Goal: Task Accomplishment & Management: Use online tool/utility

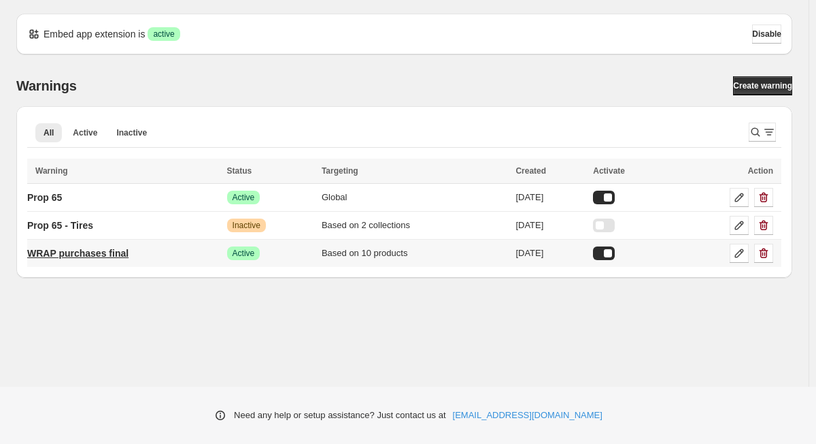
click at [122, 255] on p "WRAP purchases final" at bounding box center [77, 253] width 101 height 14
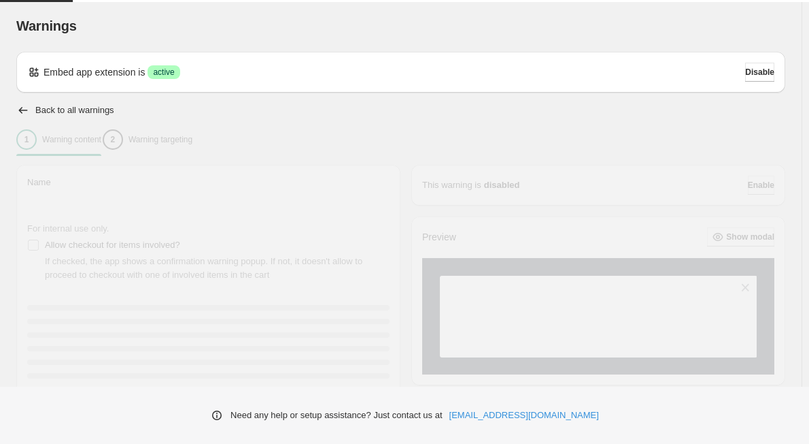
type input "**********"
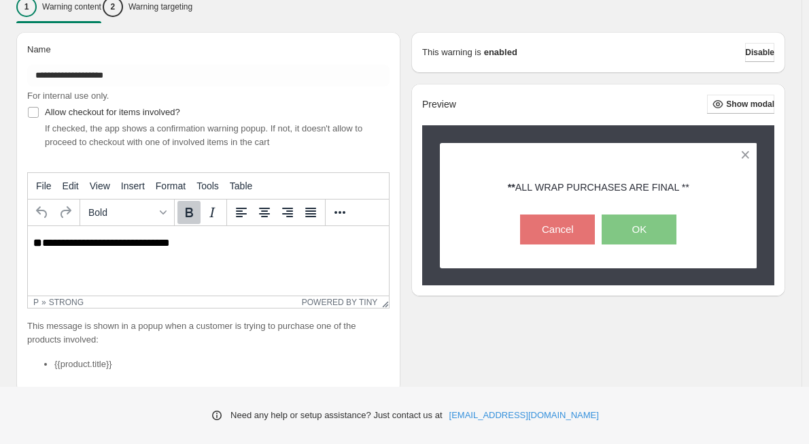
scroll to position [136, 0]
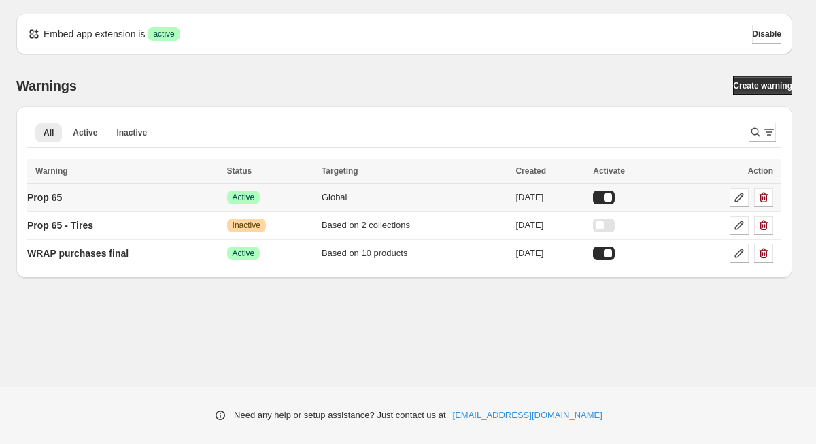
click at [62, 190] on p "Prop 65" at bounding box center [44, 197] width 35 height 14
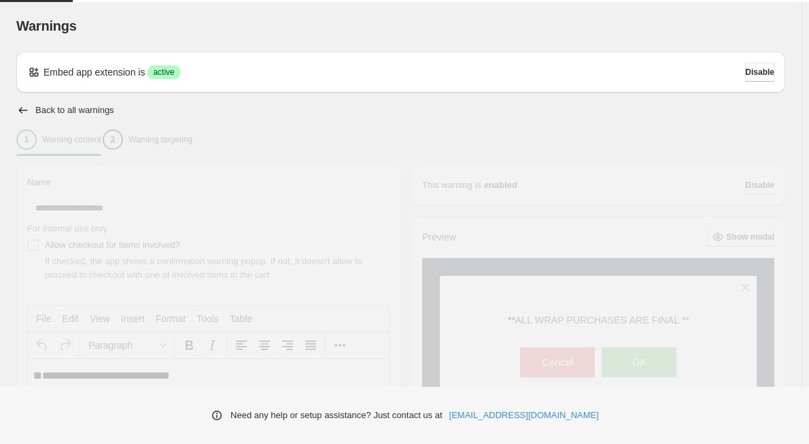
type input "*******"
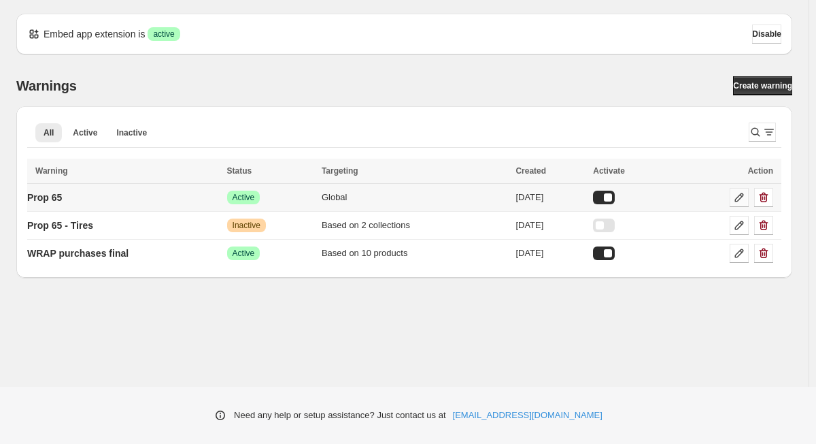
click at [741, 203] on icon at bounding box center [740, 197] width 14 height 14
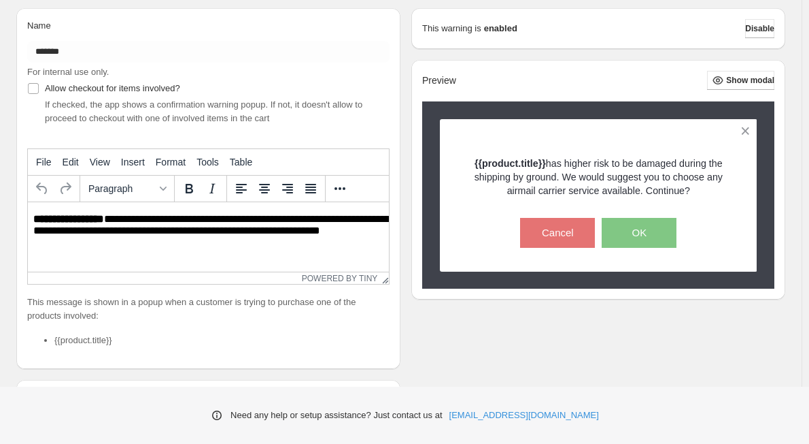
scroll to position [204, 0]
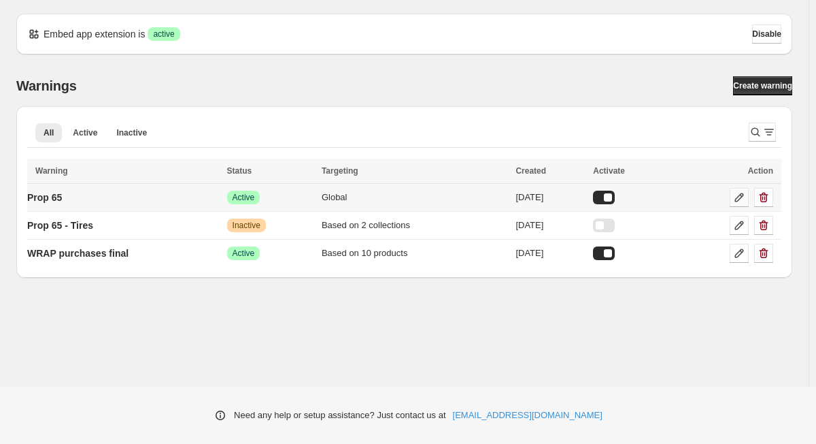
click at [736, 201] on icon at bounding box center [739, 197] width 9 height 9
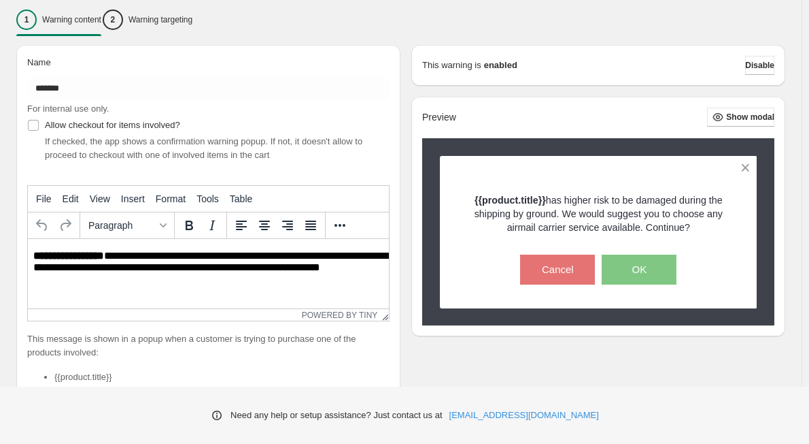
scroll to position [77, 0]
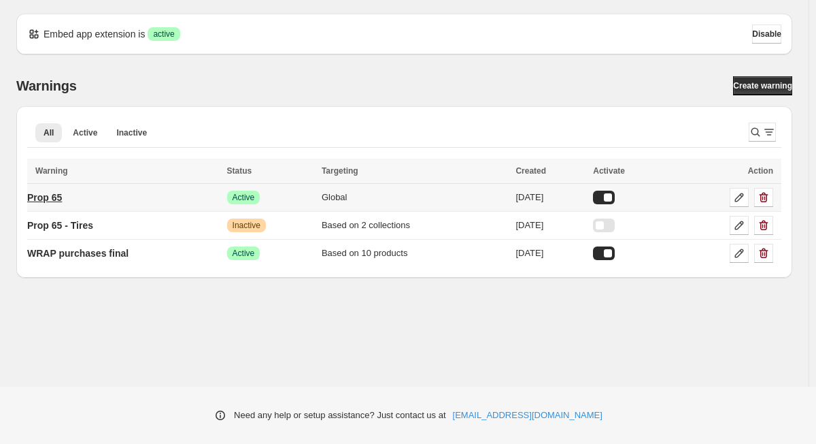
click at [62, 194] on p "Prop 65" at bounding box center [44, 197] width 35 height 14
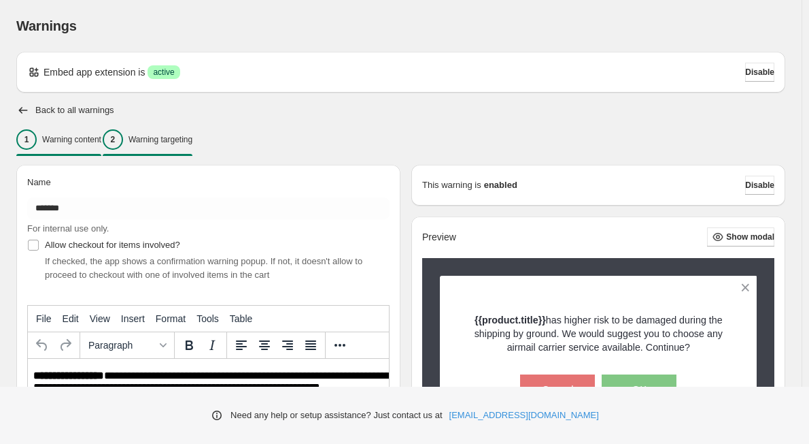
click at [193, 144] on p "Warning targeting" at bounding box center [161, 139] width 64 height 11
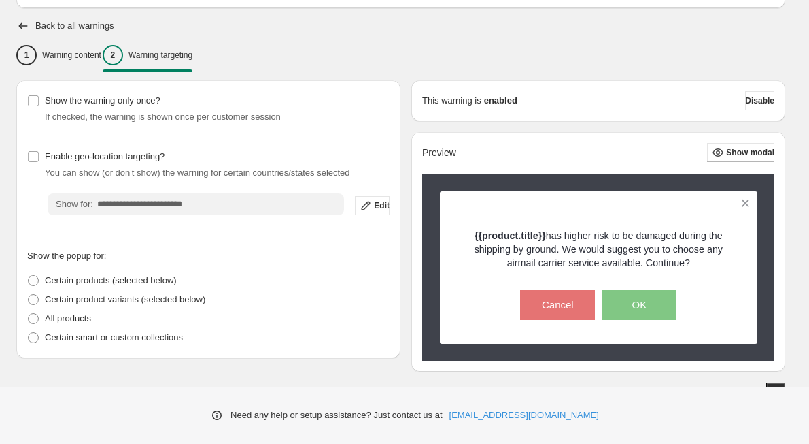
scroll to position [100, 0]
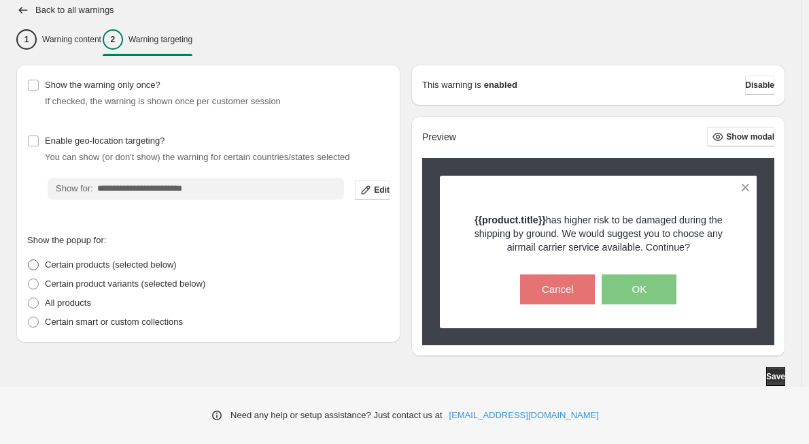
click at [32, 266] on span at bounding box center [33, 264] width 11 height 11
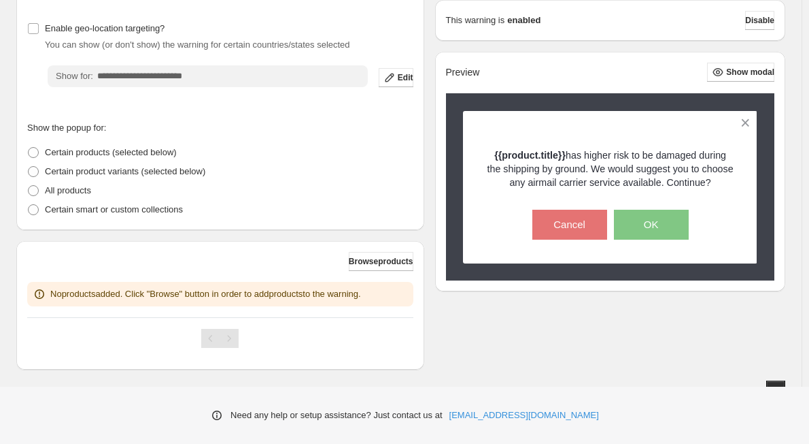
scroll to position [226, 0]
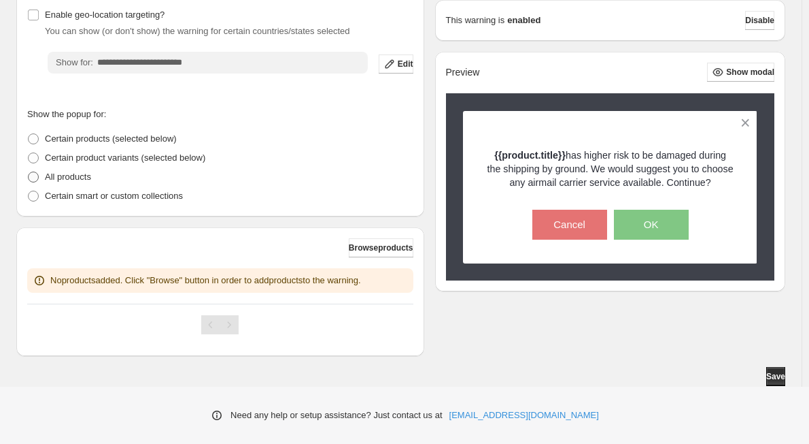
click at [35, 177] on span at bounding box center [33, 176] width 11 height 11
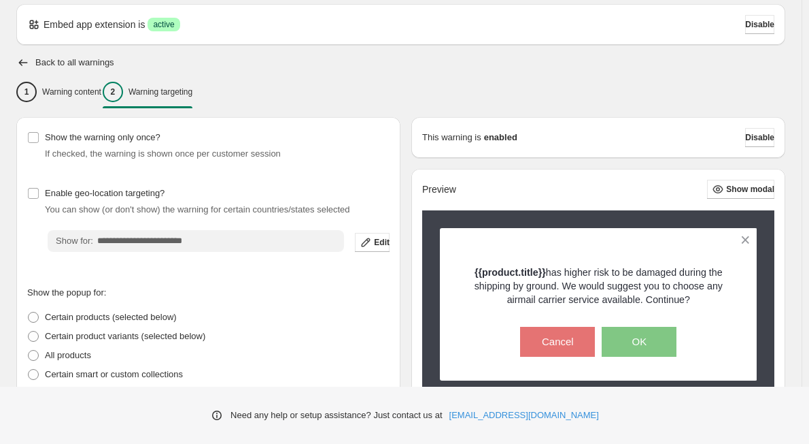
scroll to position [32, 0]
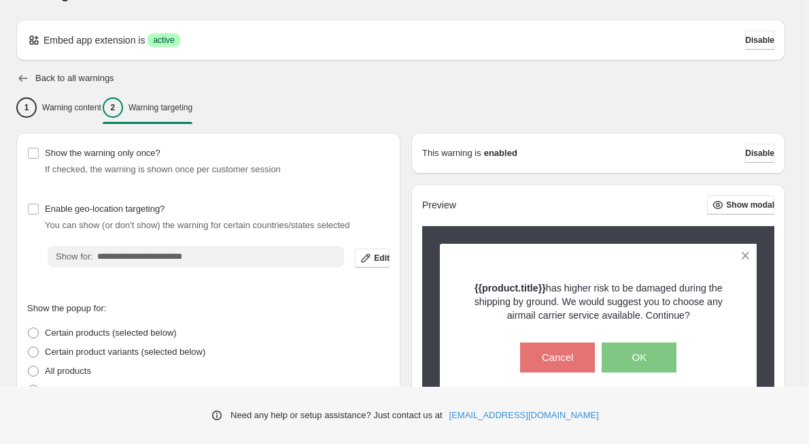
click at [24, 75] on icon "button" at bounding box center [23, 78] width 14 height 14
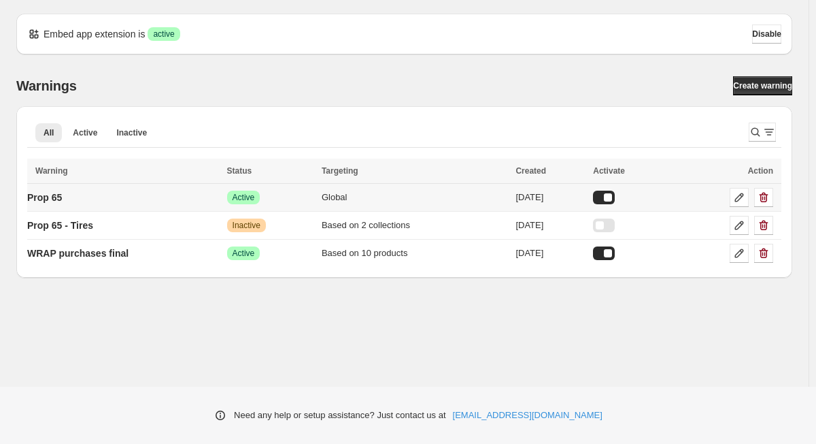
click at [615, 201] on div at bounding box center [604, 197] width 22 height 14
click at [61, 202] on p "Prop 65" at bounding box center [44, 197] width 35 height 14
